Goal: Check status: Check status

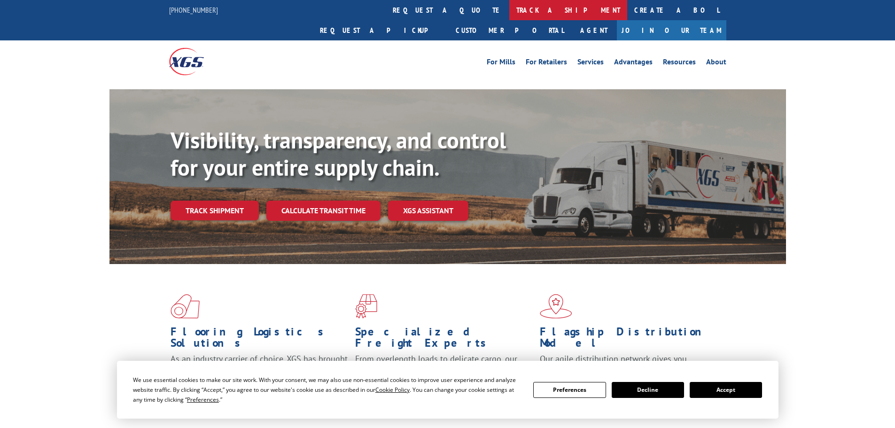
click at [509, 4] on link "track a shipment" at bounding box center [568, 10] width 118 height 20
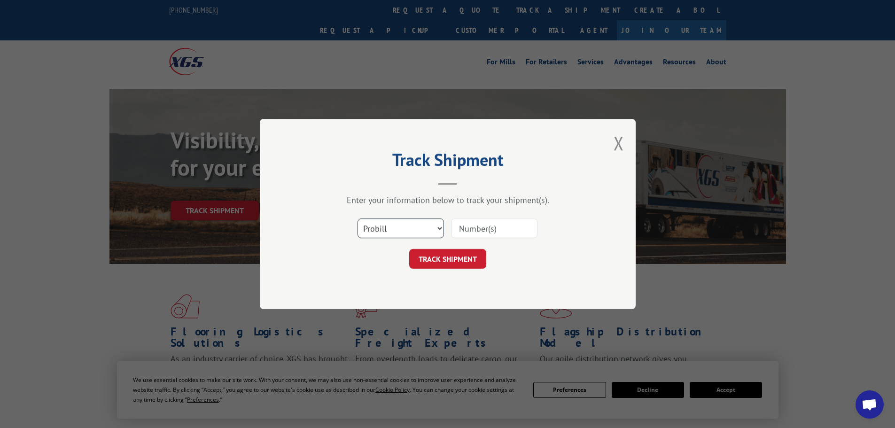
click at [375, 225] on select "Select category... Probill BOL PO" at bounding box center [400, 228] width 86 height 20
select select "po"
click at [357, 218] on select "Select category... Probill BOL PO" at bounding box center [400, 228] width 86 height 20
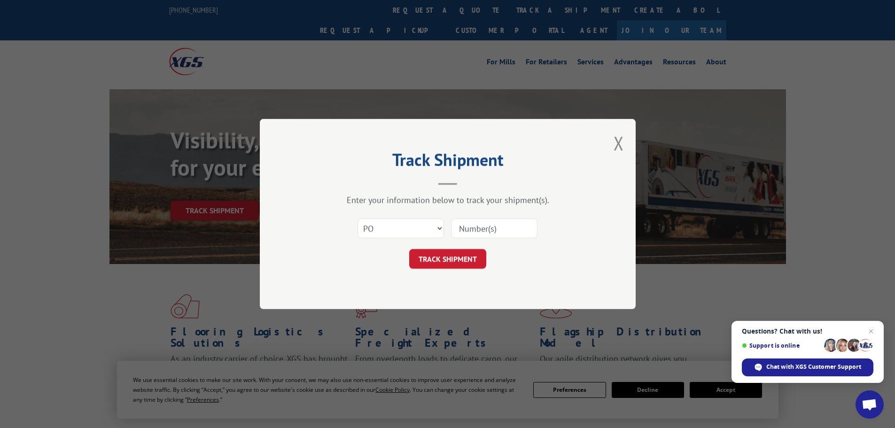
click at [486, 231] on input at bounding box center [494, 228] width 86 height 20
paste input "01526694"
type input "01526694"
click at [443, 261] on button "TRACK SHIPMENT" at bounding box center [447, 259] width 77 height 20
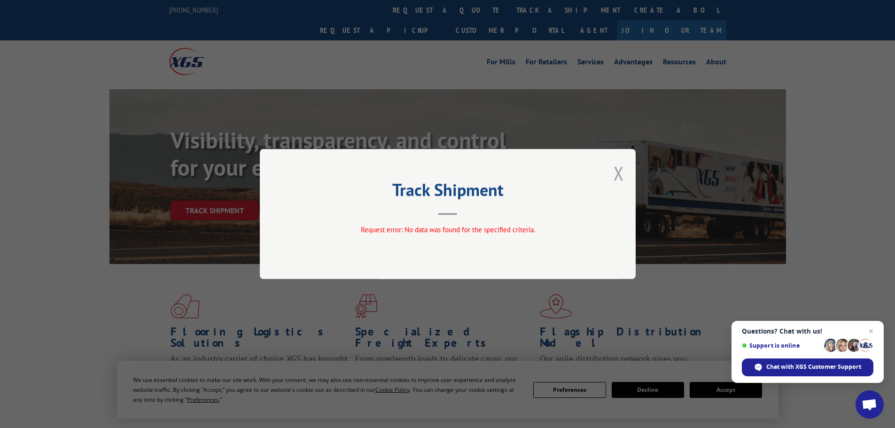
click at [620, 178] on button "Close modal" at bounding box center [619, 173] width 10 height 25
